Goal: Navigation & Orientation: Find specific page/section

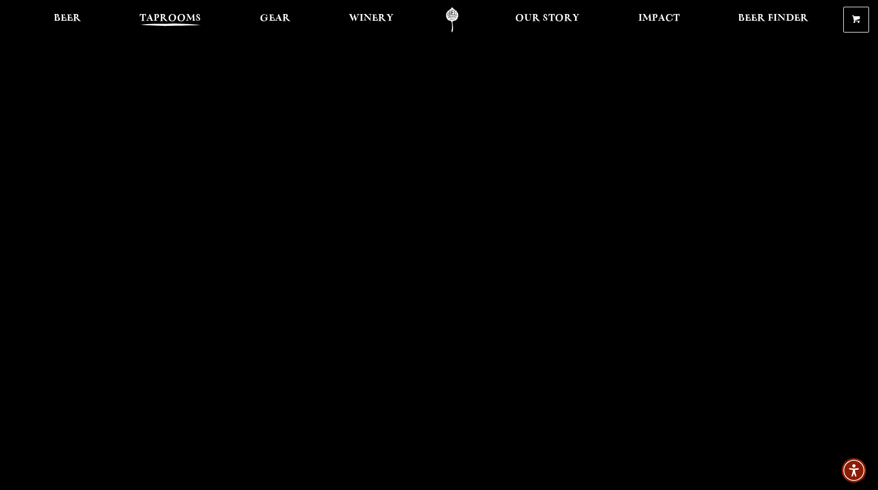
click at [157, 16] on span "Taprooms" at bounding box center [170, 18] width 62 height 9
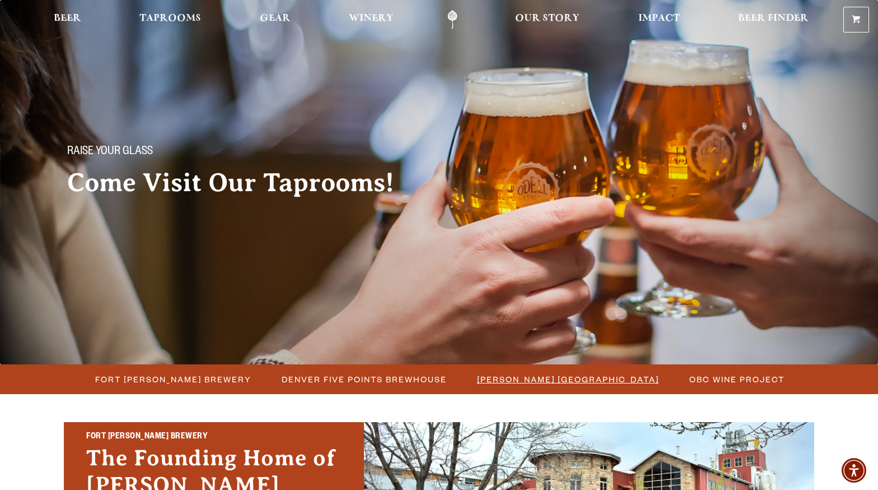
scroll to position [286, 0]
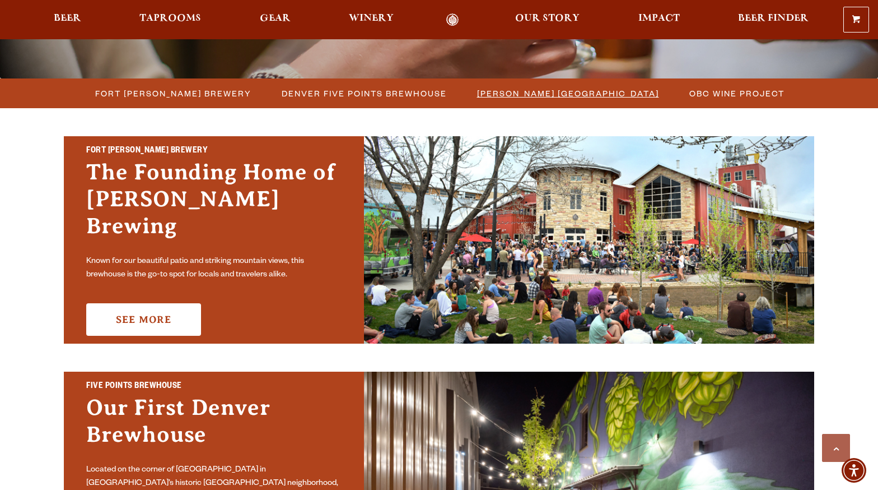
click at [497, 95] on span "[PERSON_NAME] [GEOGRAPHIC_DATA]" at bounding box center [568, 93] width 182 height 16
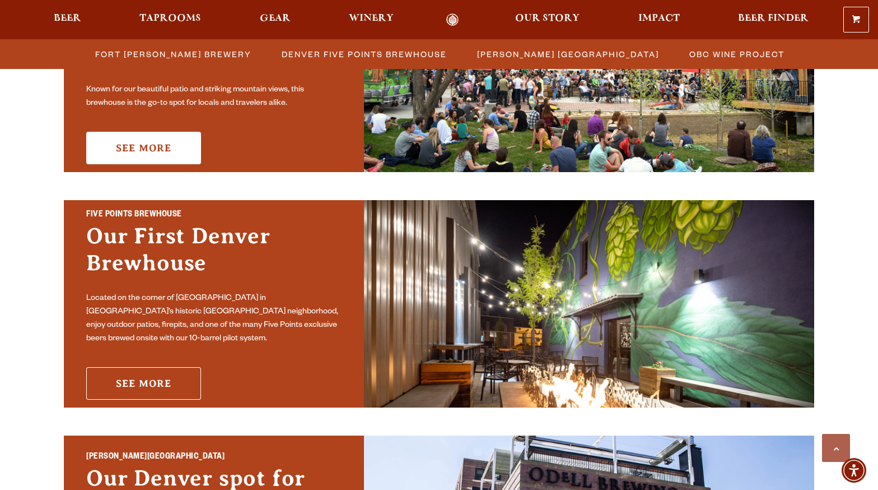
click at [141, 379] on link "See More" at bounding box center [143, 383] width 115 height 32
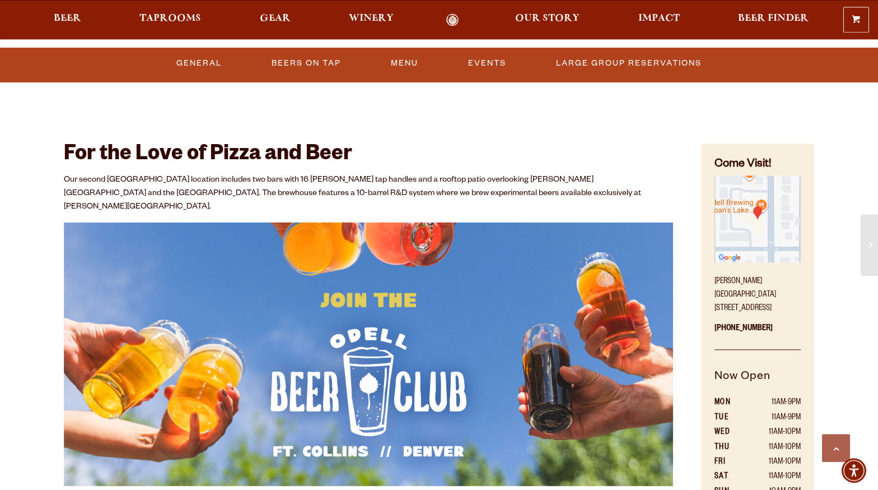
scroll to position [457, 0]
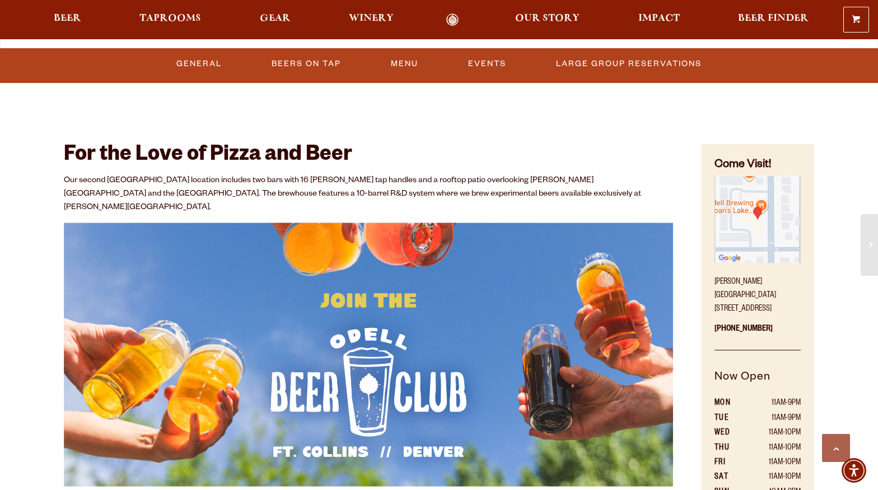
click at [757, 229] on img "Find on Google Maps (opens in a new window)" at bounding box center [758, 219] width 86 height 86
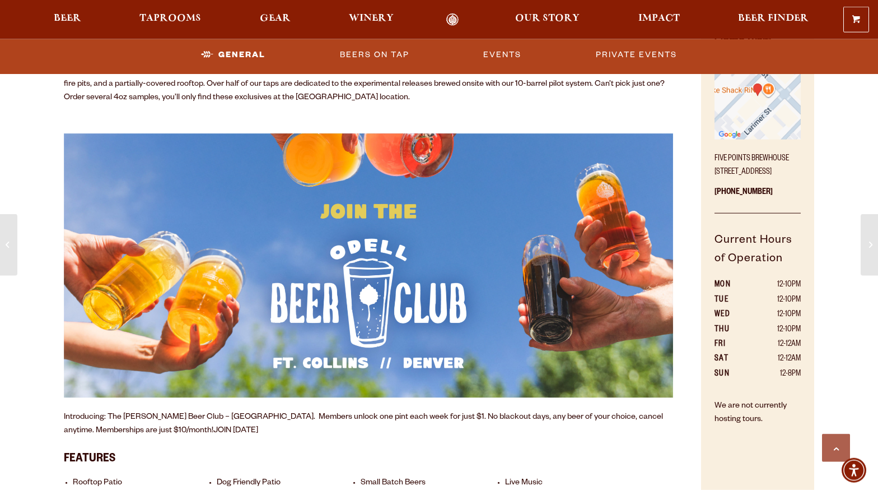
scroll to position [514, 0]
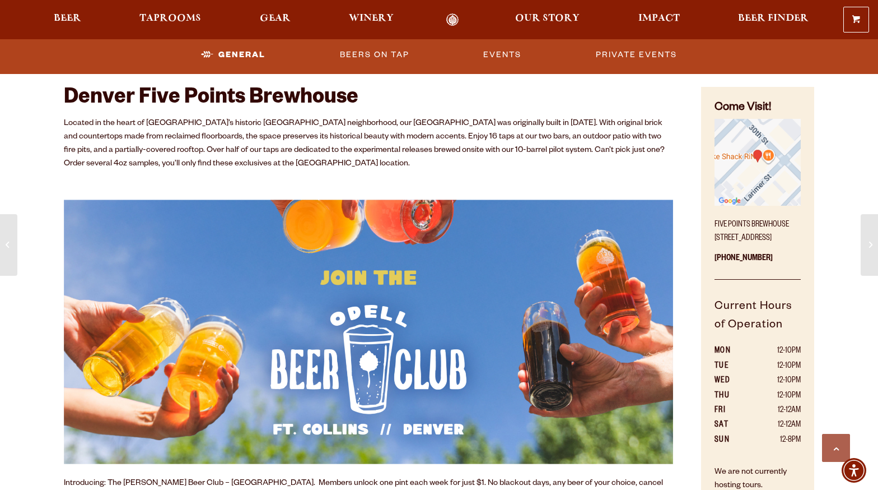
click at [743, 177] on img "Find on Google Maps (opens in a new window)" at bounding box center [758, 162] width 86 height 86
